Goal: Find specific page/section

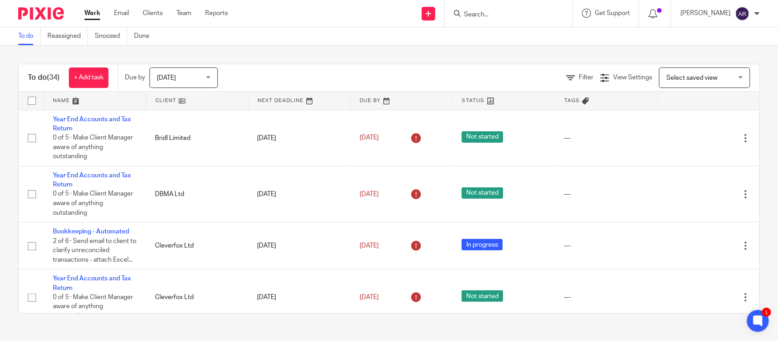
click at [463, 8] on form at bounding box center [511, 13] width 97 height 11
click at [463, 12] on input "Search" at bounding box center [504, 15] width 82 height 8
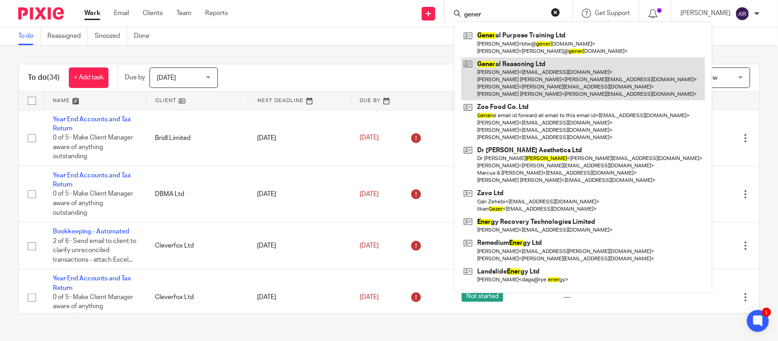
type input "gener"
click at [461, 94] on link at bounding box center [583, 78] width 244 height 43
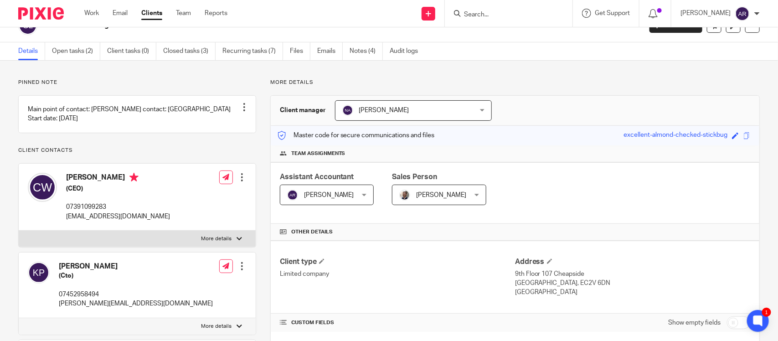
scroll to position [17, 0]
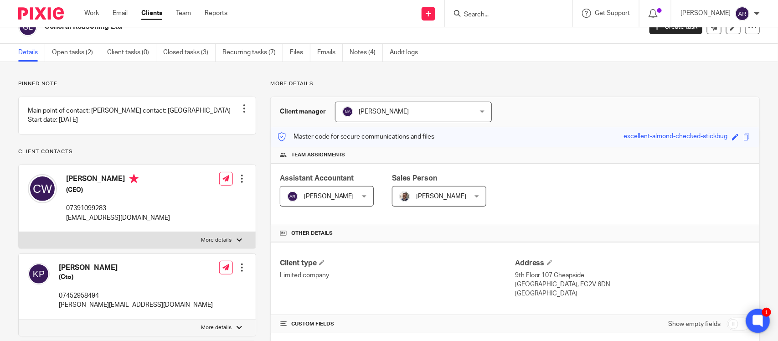
click at [758, 325] on icon at bounding box center [758, 321] width 10 height 12
click at [743, 137] on span at bounding box center [746, 137] width 7 height 7
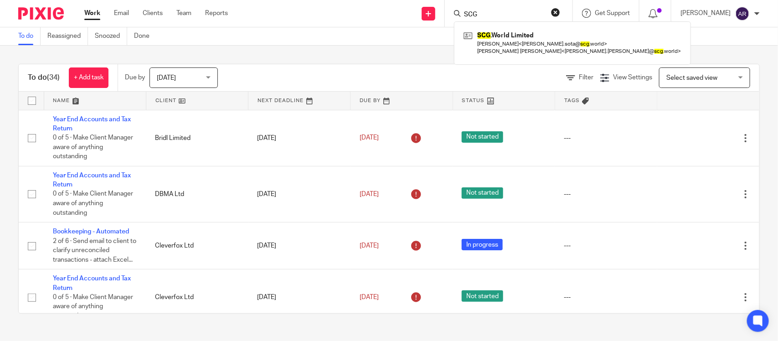
type input "SCG"
